Goal: Find specific page/section: Find specific page/section

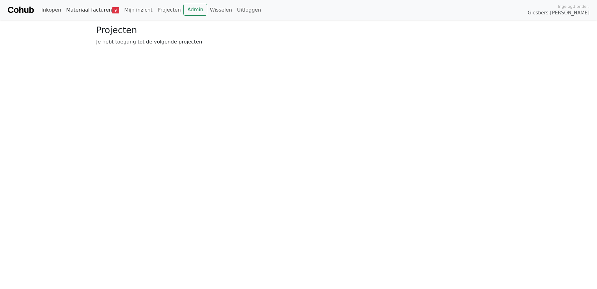
click at [96, 12] on link "Materiaal facturen 9" at bounding box center [93, 10] width 58 height 12
click at [90, 10] on link "Materiaal facturen 9" at bounding box center [93, 10] width 58 height 12
click at [150, 45] on span "Goedkeuren" at bounding box center [152, 46] width 30 height 6
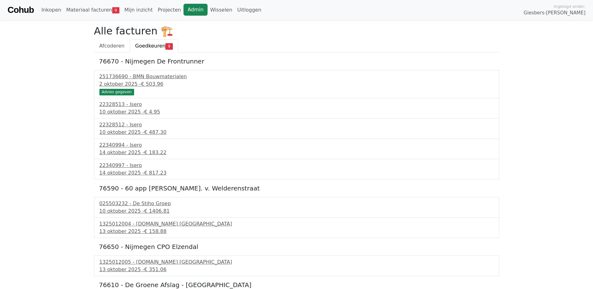
click at [184, 8] on link "Admin" at bounding box center [195, 10] width 24 height 12
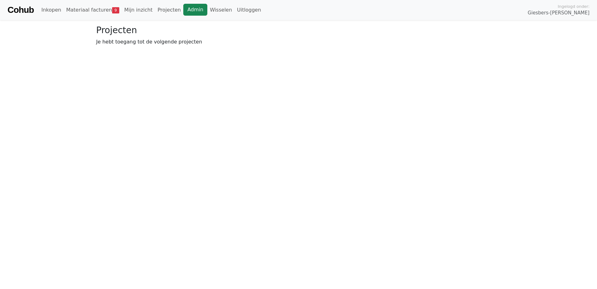
click at [183, 9] on link "Admin" at bounding box center [195, 10] width 24 height 12
click at [186, 11] on link "Admin" at bounding box center [198, 10] width 24 height 12
click at [87, 5] on link "Materiaal facturen 11" at bounding box center [94, 10] width 61 height 12
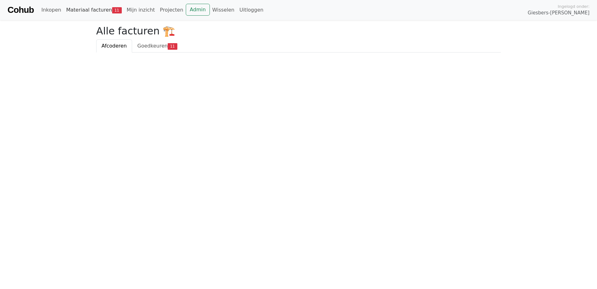
click at [94, 9] on link "Materiaal facturen 11" at bounding box center [94, 10] width 61 height 12
click at [186, 8] on link "Admin" at bounding box center [198, 10] width 24 height 12
